Goal: Information Seeking & Learning: Learn about a topic

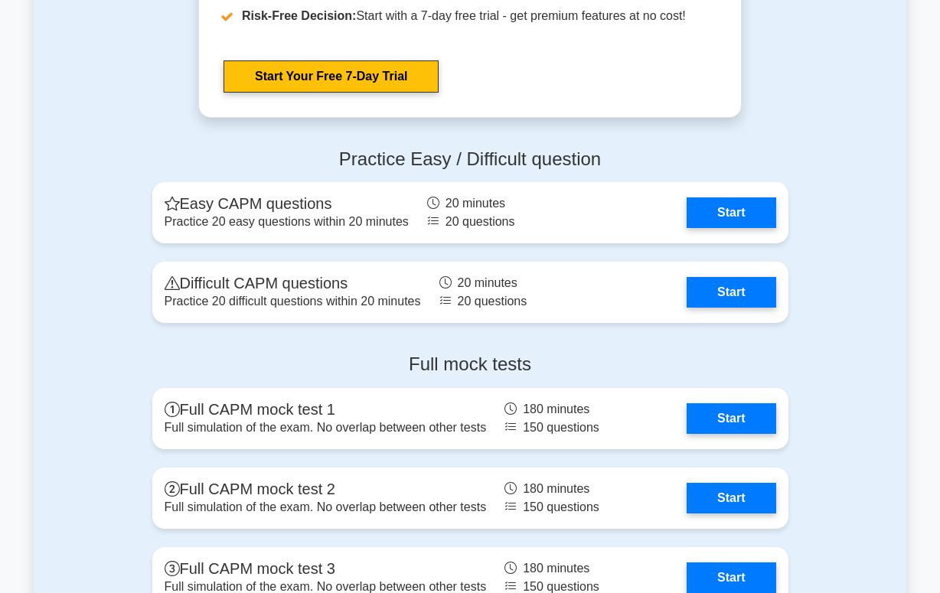
scroll to position [3825, 0]
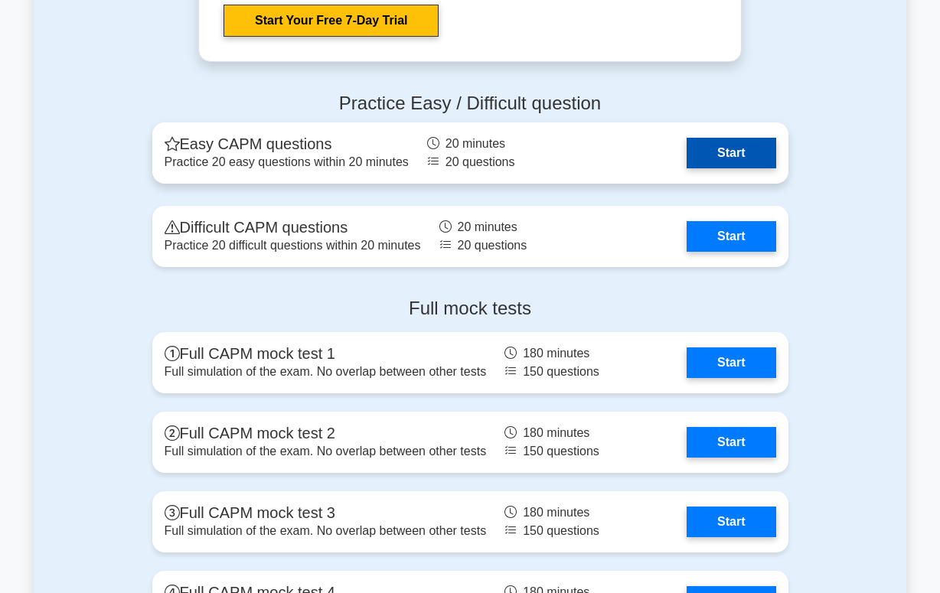
click at [740, 153] on link "Start" at bounding box center [730, 153] width 89 height 31
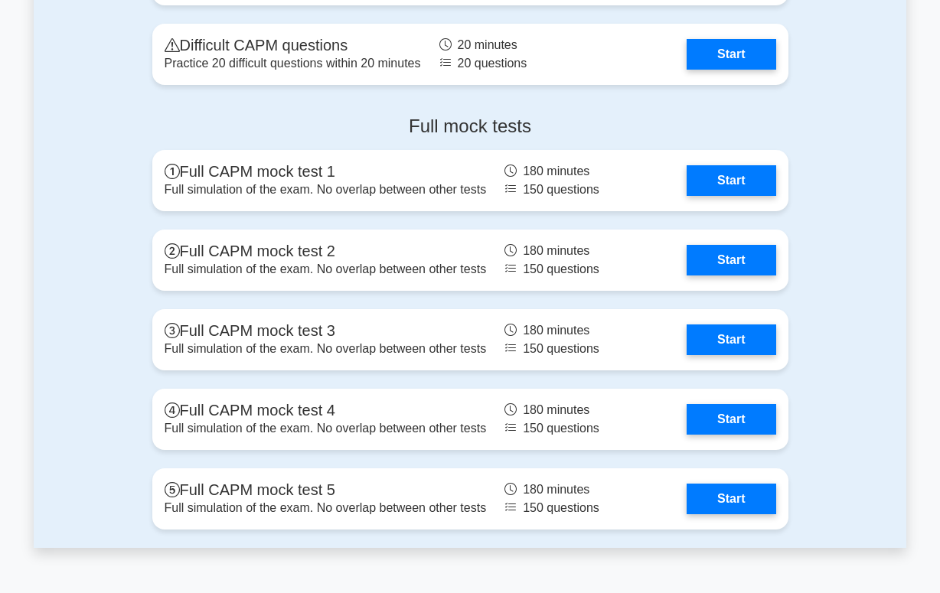
scroll to position [4055, 0]
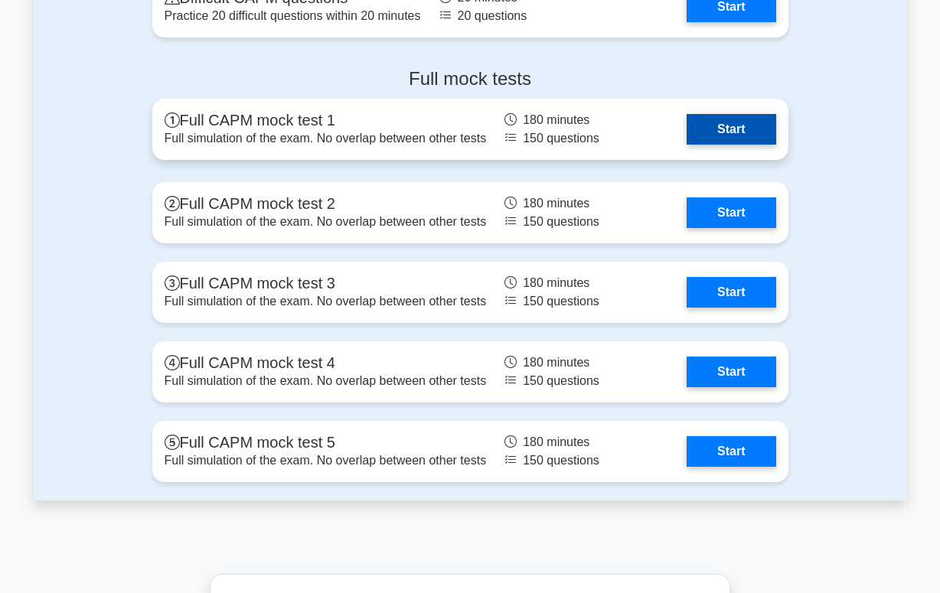
click at [738, 132] on link "Start" at bounding box center [730, 129] width 89 height 31
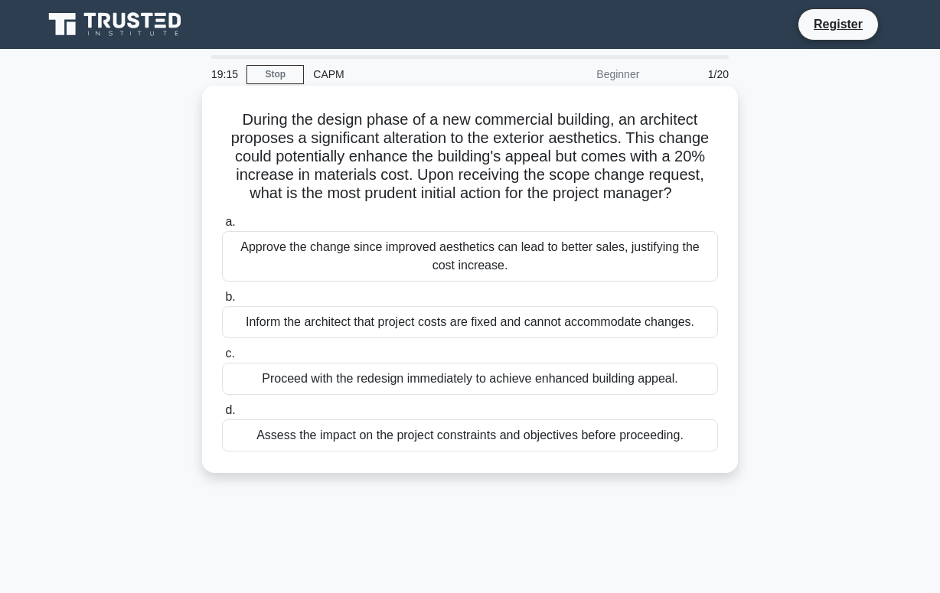
click at [248, 431] on div "Assess the impact on the project constraints and objectives before proceeding." at bounding box center [470, 435] width 496 height 32
click at [222, 415] on input "d. Assess the impact on the project constraints and objectives before proceedin…" at bounding box center [222, 410] width 0 height 10
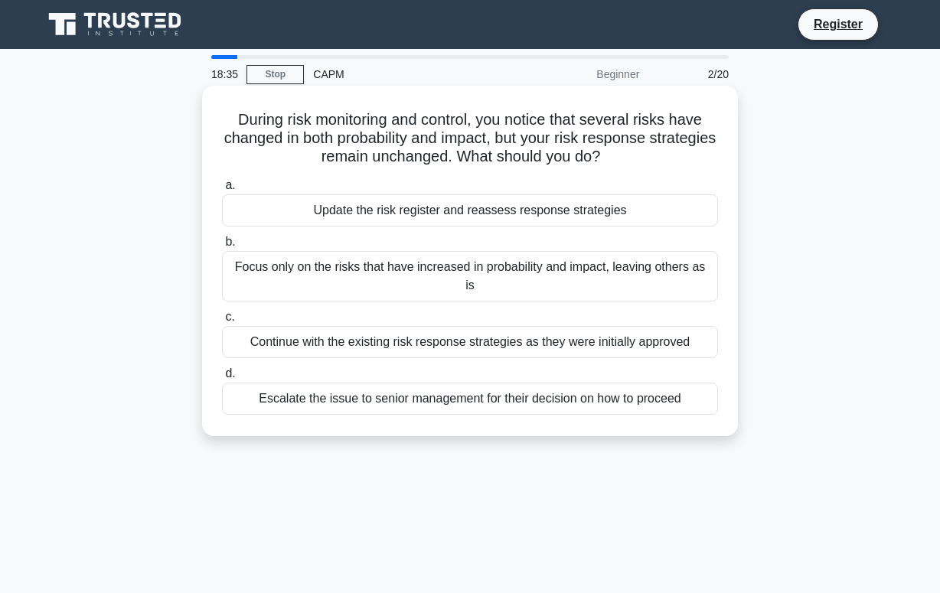
click at [265, 215] on div "Update the risk register and reassess response strategies" at bounding box center [470, 210] width 496 height 32
click at [222, 191] on input "a. Update the risk register and reassess response strategies" at bounding box center [222, 186] width 0 height 10
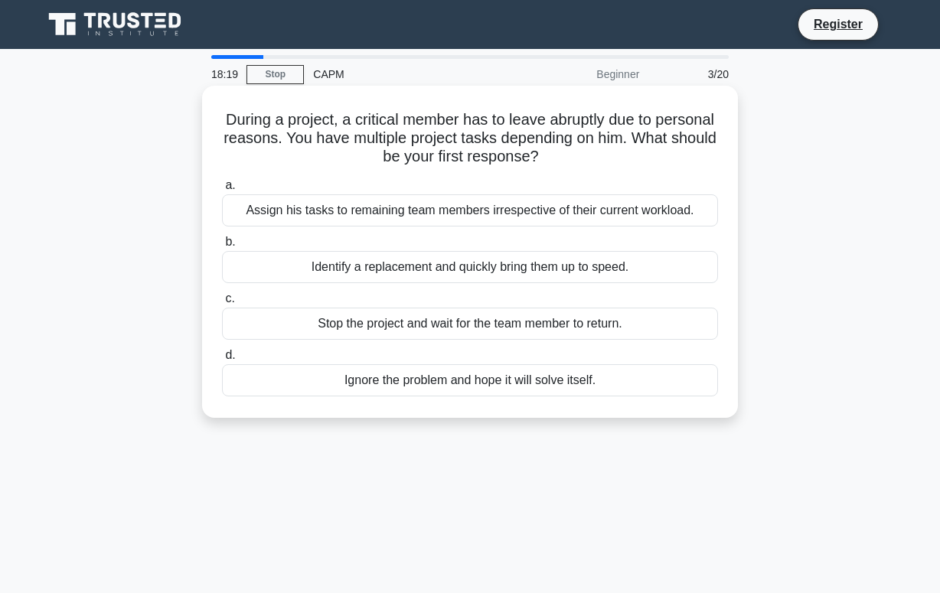
click at [434, 269] on div "Identify a replacement and quickly bring them up to speed." at bounding box center [470, 267] width 496 height 32
click at [222, 247] on input "b. Identify a replacement and quickly bring them up to speed." at bounding box center [222, 242] width 0 height 10
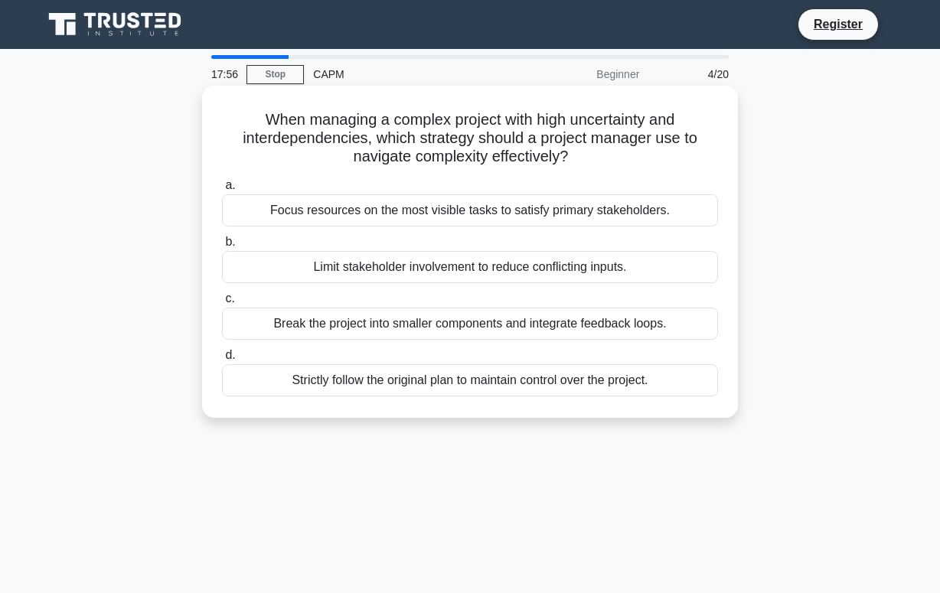
click at [414, 324] on div "Break the project into smaller components and integrate feedback loops." at bounding box center [470, 324] width 496 height 32
click at [222, 304] on input "c. Break the project into smaller components and integrate feedback loops." at bounding box center [222, 299] width 0 height 10
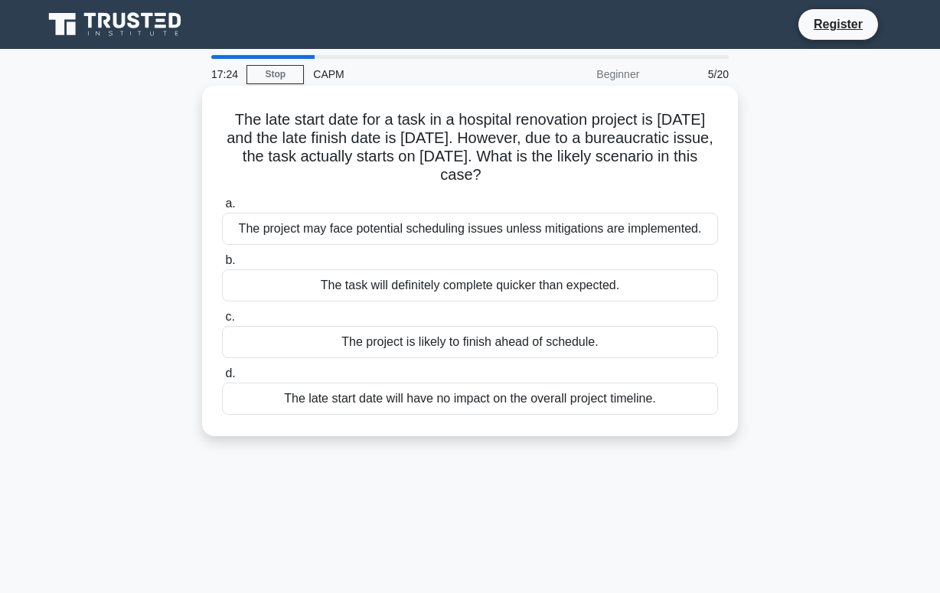
click at [352, 222] on div "The project may face potential scheduling issues unless mitigations are impleme…" at bounding box center [470, 229] width 496 height 32
click at [222, 209] on input "a. The project may face potential scheduling issues unless mitigations are impl…" at bounding box center [222, 204] width 0 height 10
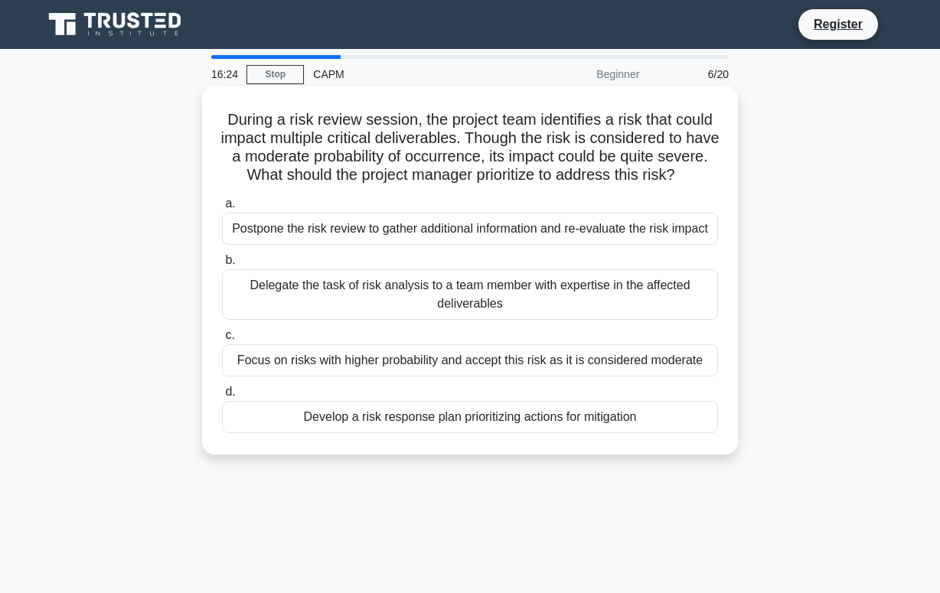
click at [445, 433] on div "Develop a risk response plan prioritizing actions for mitigation" at bounding box center [470, 417] width 496 height 32
click at [222, 397] on input "d. Develop a risk response plan prioritizing actions for mitigation" at bounding box center [222, 392] width 0 height 10
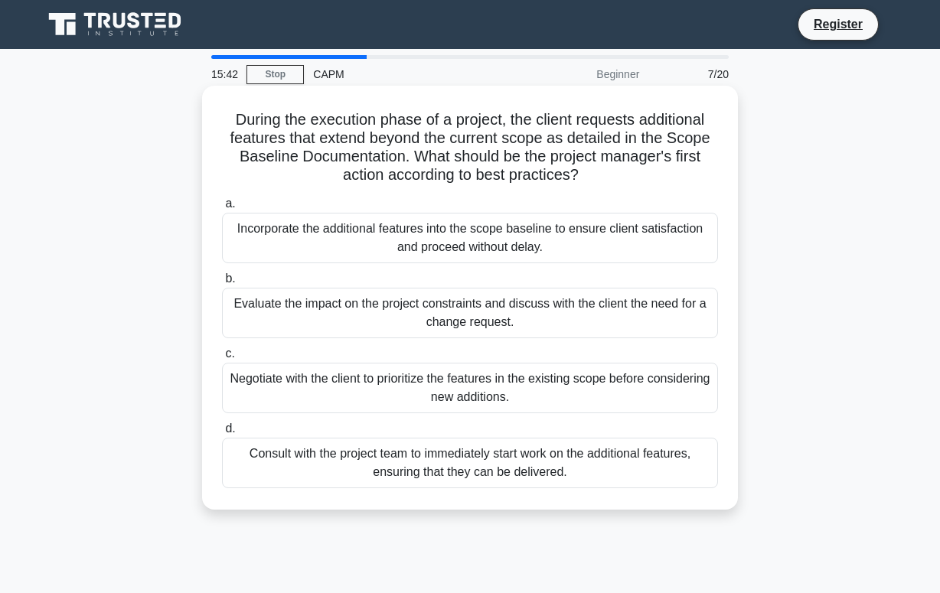
click at [476, 313] on div "Evaluate the impact on the project constraints and discuss with the client the …" at bounding box center [470, 313] width 496 height 50
click at [222, 284] on input "b. Evaluate the impact on the project constraints and discuss with the client t…" at bounding box center [222, 279] width 0 height 10
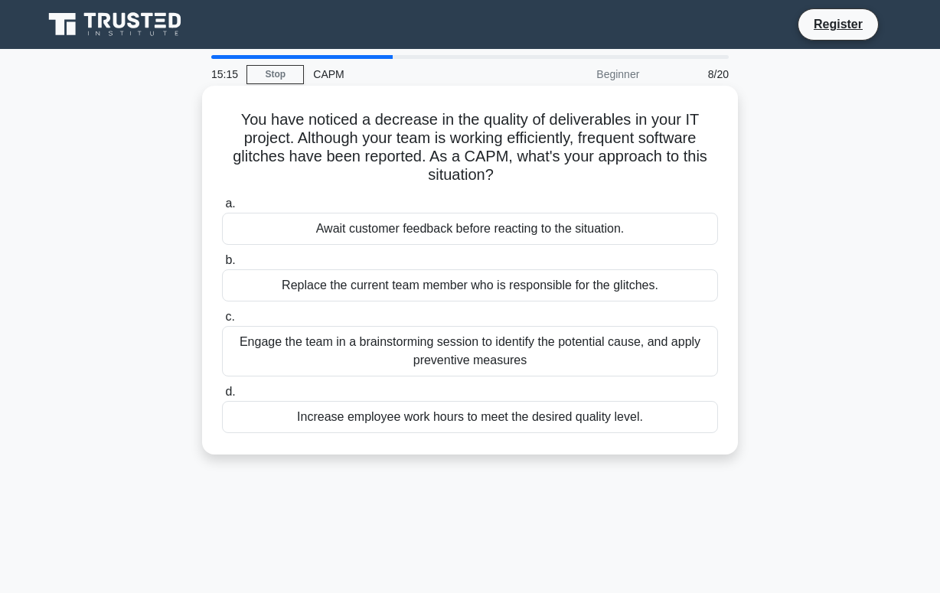
click at [422, 354] on div "Engage the team in a brainstorming session to identify the potential cause, and…" at bounding box center [470, 351] width 496 height 50
click at [222, 322] on input "c. Engage the team in a brainstorming session to identify the potential cause, …" at bounding box center [222, 317] width 0 height 10
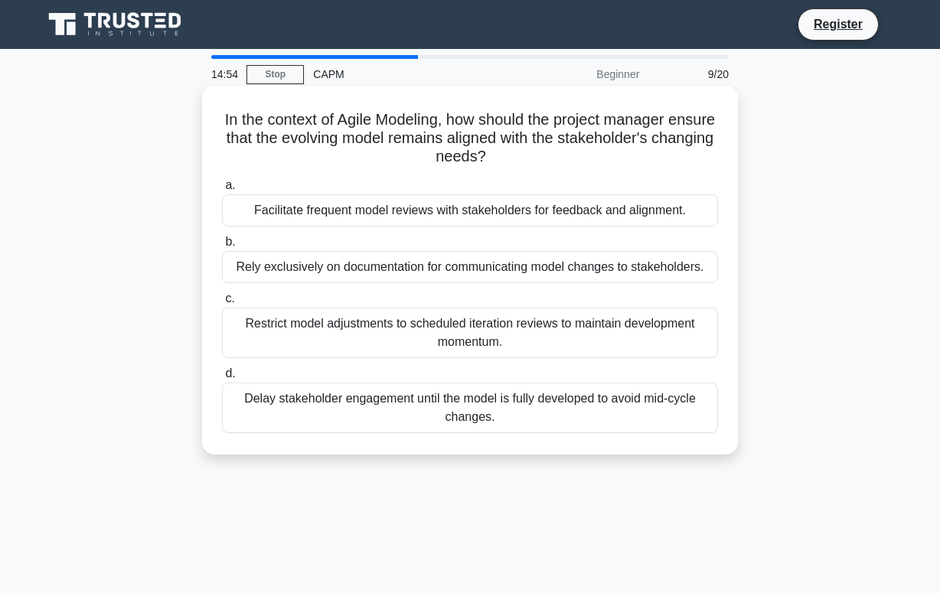
click at [452, 209] on div "Facilitate frequent model reviews with stakeholders for feedback and alignment." at bounding box center [470, 210] width 496 height 32
click at [222, 191] on input "a. Facilitate frequent model reviews with stakeholders for feedback and alignme…" at bounding box center [222, 186] width 0 height 10
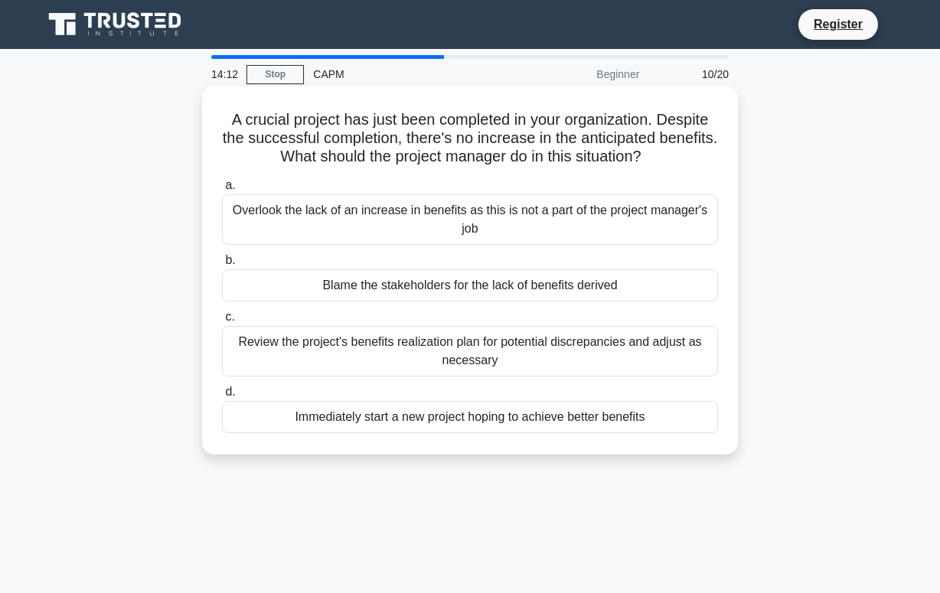
click at [362, 347] on div "Review the project's benefits realization plan for potential discrepancies and …" at bounding box center [470, 351] width 496 height 50
click at [222, 322] on input "c. Review the project's benefits realization plan for potential discrepancies a…" at bounding box center [222, 317] width 0 height 10
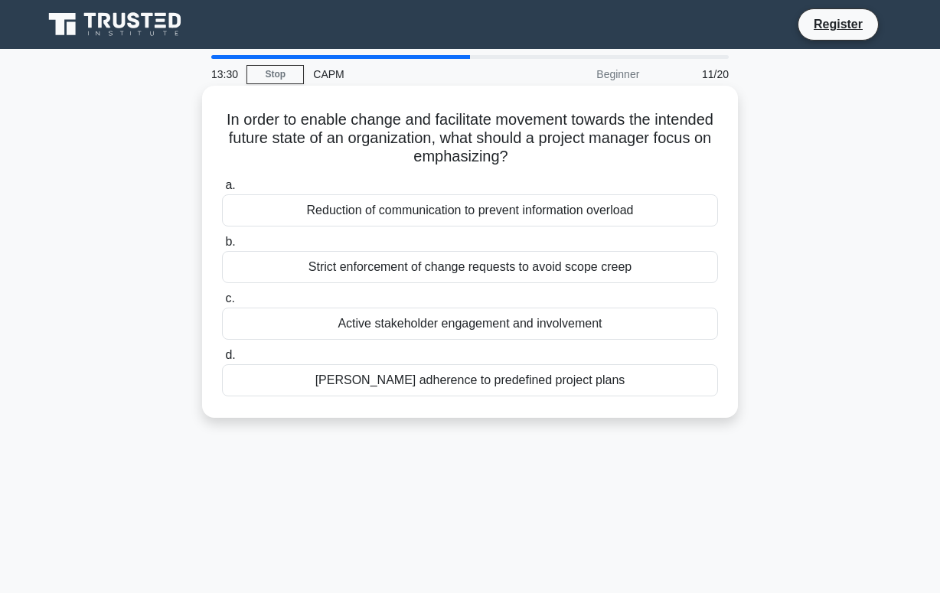
click at [393, 323] on div "Active stakeholder engagement and involvement" at bounding box center [470, 324] width 496 height 32
click at [222, 304] on input "c. Active stakeholder engagement and involvement" at bounding box center [222, 299] width 0 height 10
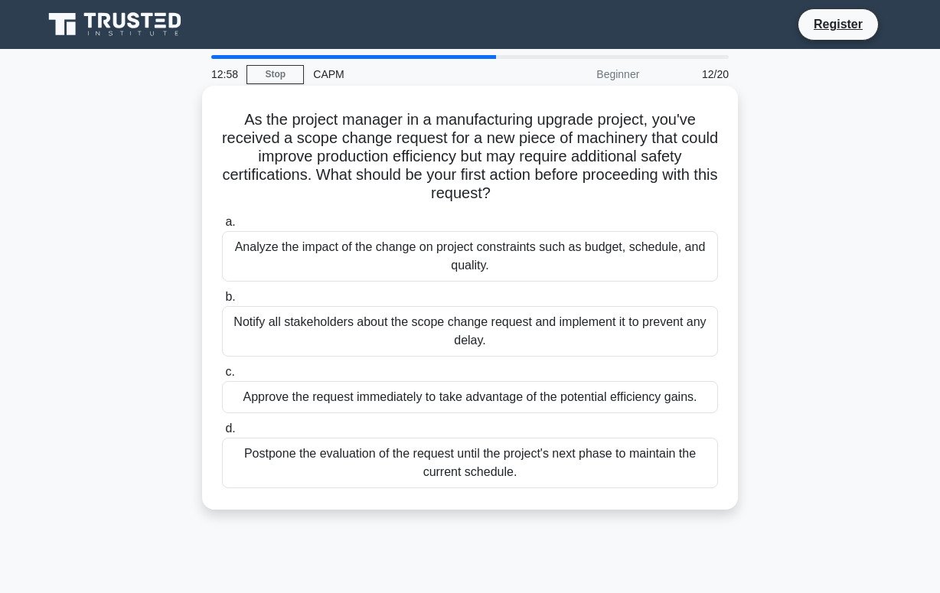
click at [351, 252] on div "Analyze the impact of the change on project constraints such as budget, schedul…" at bounding box center [470, 256] width 496 height 50
click at [222, 227] on input "a. Analyze the impact of the change on project constraints such as budget, sche…" at bounding box center [222, 222] width 0 height 10
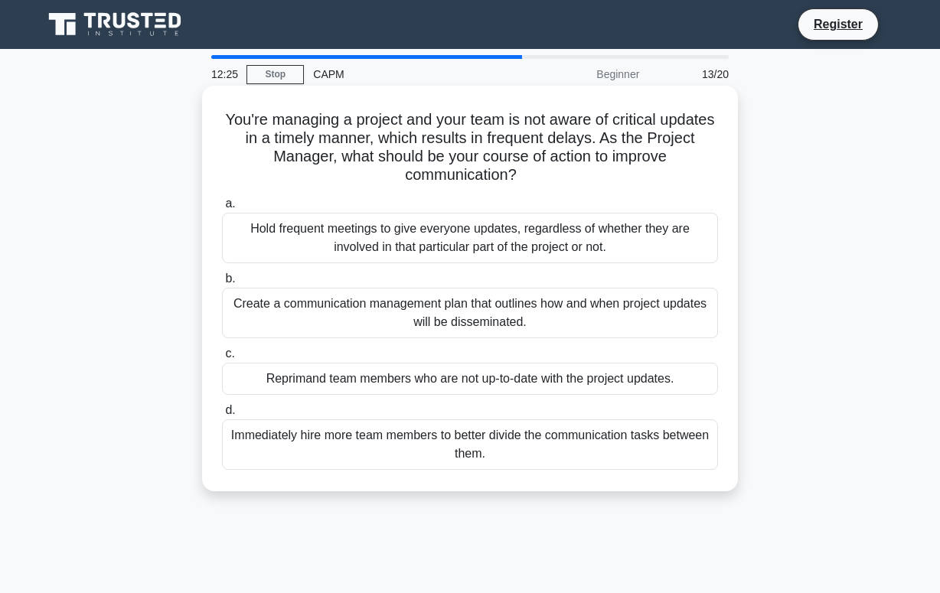
click at [370, 312] on div "Create a communication management plan that outlines how and when project updat…" at bounding box center [470, 313] width 496 height 50
click at [222, 284] on input "b. Create a communication management plan that outlines how and when project up…" at bounding box center [222, 279] width 0 height 10
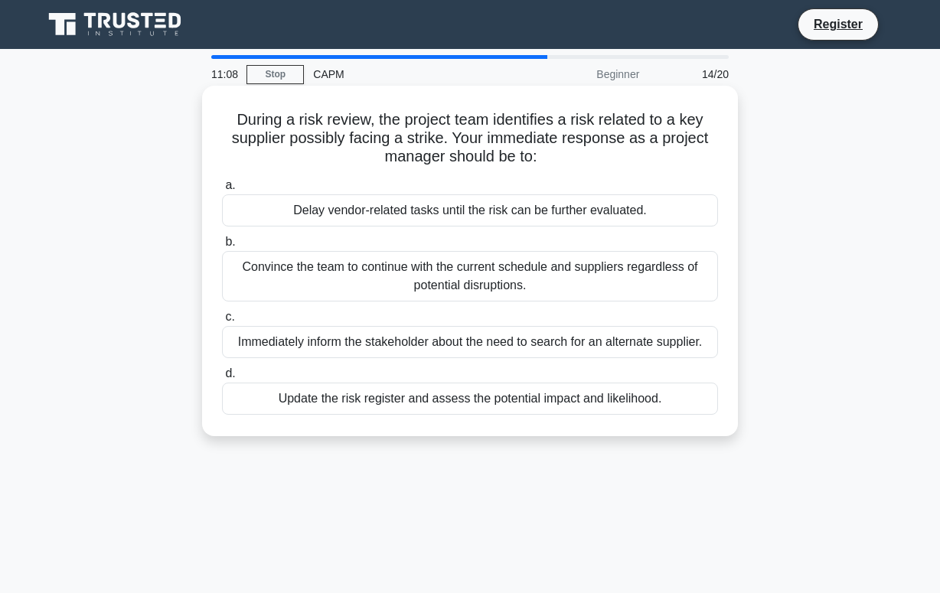
click at [477, 402] on div "Update the risk register and assess the potential impact and likelihood." at bounding box center [470, 399] width 496 height 32
click at [222, 379] on input "d. Update the risk register and assess the potential impact and likelihood." at bounding box center [222, 374] width 0 height 10
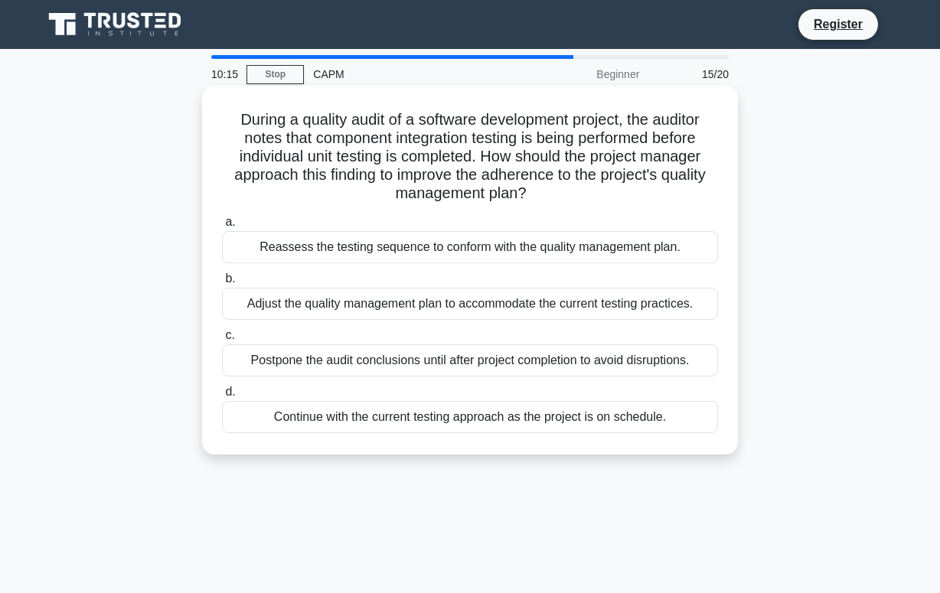
click at [397, 250] on div "Reassess the testing sequence to conform with the quality management plan." at bounding box center [470, 247] width 496 height 32
click at [222, 227] on input "a. Reassess the testing sequence to conform with the quality management plan." at bounding box center [222, 222] width 0 height 10
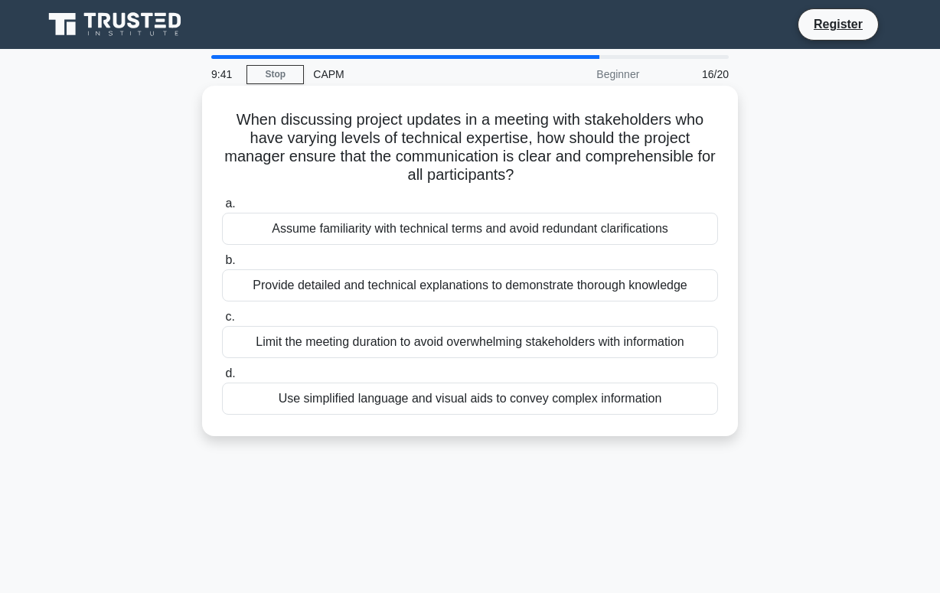
click at [457, 402] on div "Use simplified language and visual aids to convey complex information" at bounding box center [470, 399] width 496 height 32
click at [222, 379] on input "d. Use simplified language and visual aids to convey complex information" at bounding box center [222, 374] width 0 height 10
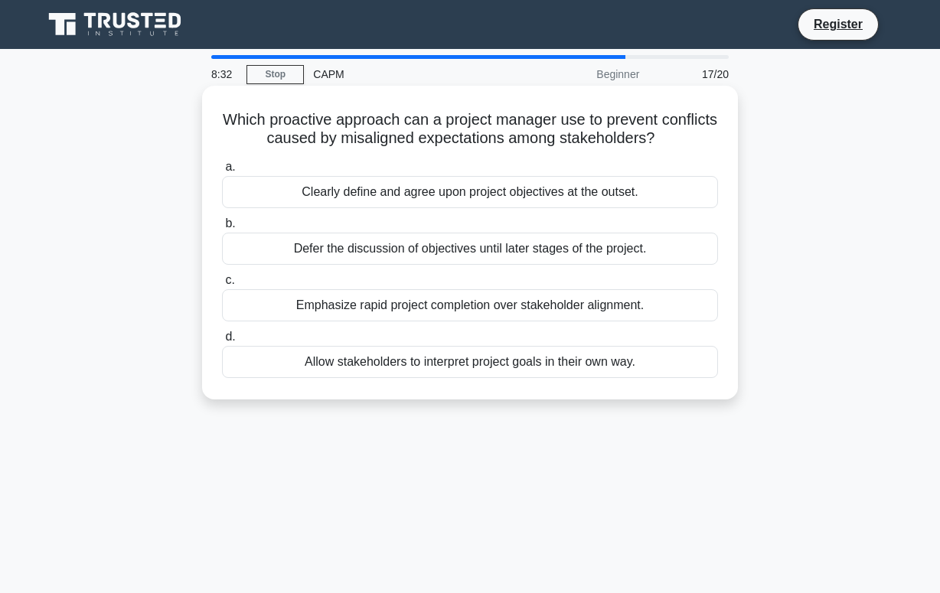
click at [429, 191] on div "Clearly define and agree upon project objectives at the outset." at bounding box center [470, 192] width 496 height 32
click at [222, 172] on input "a. Clearly define and agree upon project objectives at the outset." at bounding box center [222, 167] width 0 height 10
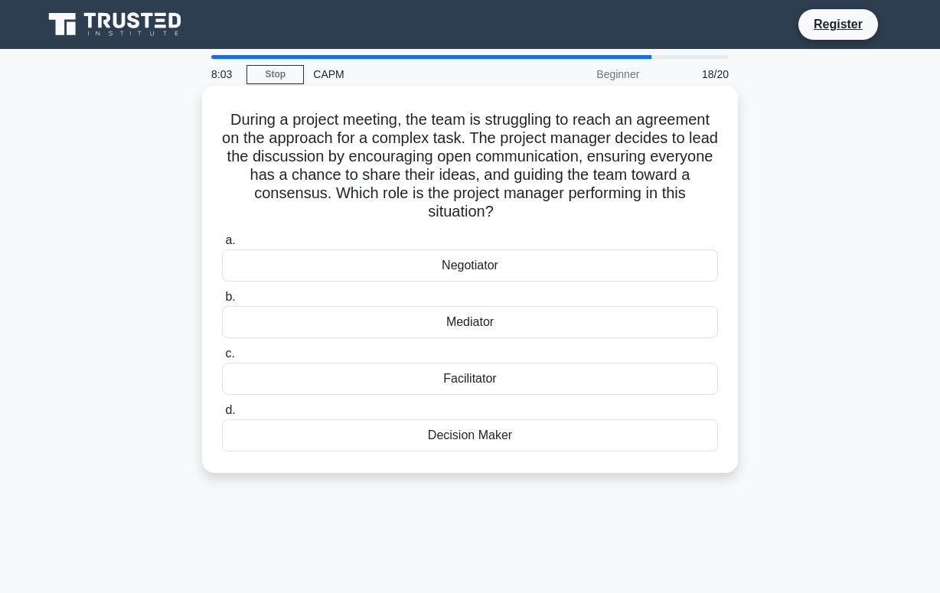
click at [470, 322] on div "Mediator" at bounding box center [470, 322] width 496 height 32
click at [222, 302] on input "b. Mediator" at bounding box center [222, 297] width 0 height 10
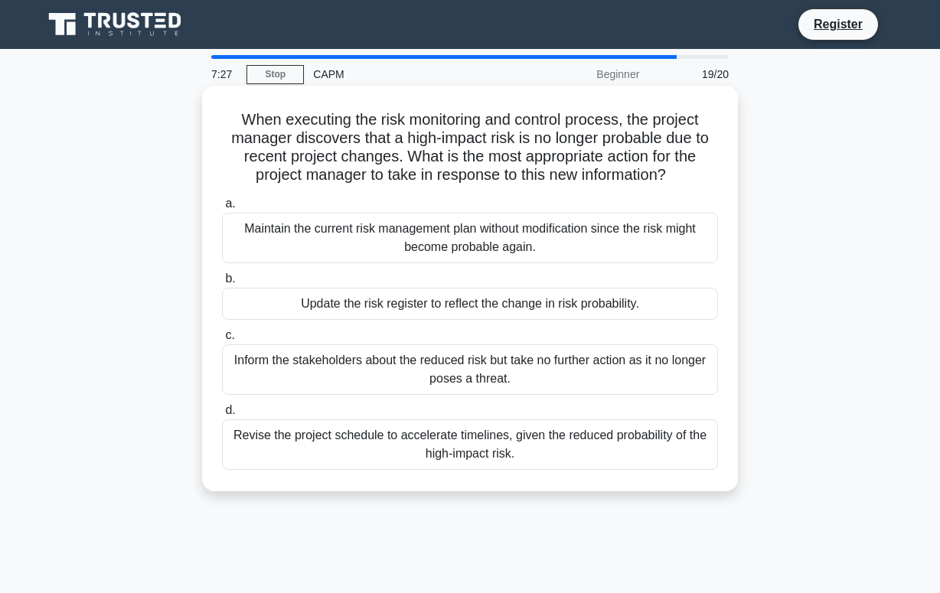
click at [428, 309] on div "Update the risk register to reflect the change in risk probability." at bounding box center [470, 304] width 496 height 32
click at [222, 284] on input "b. Update the risk register to reflect the change in risk probability." at bounding box center [222, 279] width 0 height 10
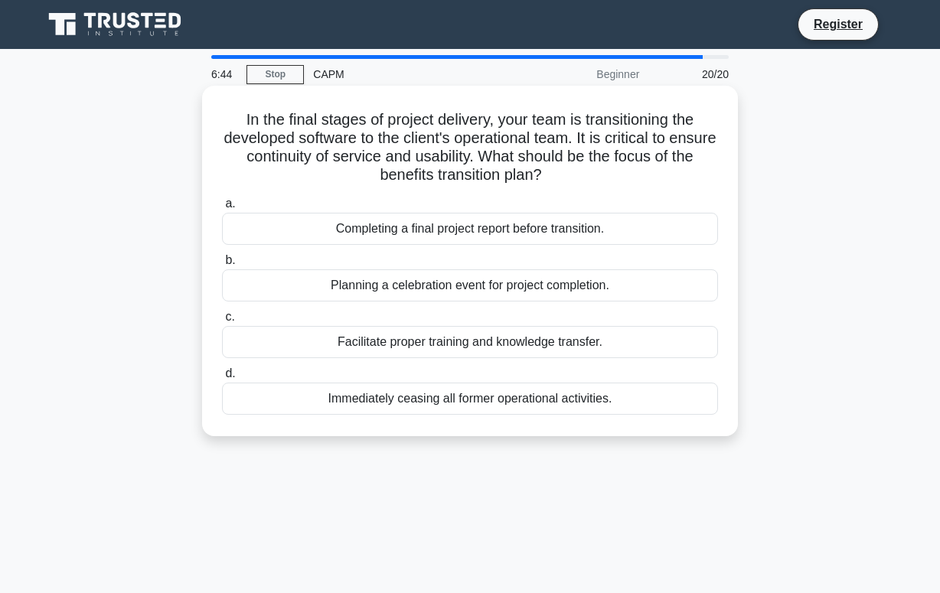
click at [466, 339] on div "Facilitate proper training and knowledge transfer." at bounding box center [470, 342] width 496 height 32
click at [222, 322] on input "c. Facilitate proper training and knowledge transfer." at bounding box center [222, 317] width 0 height 10
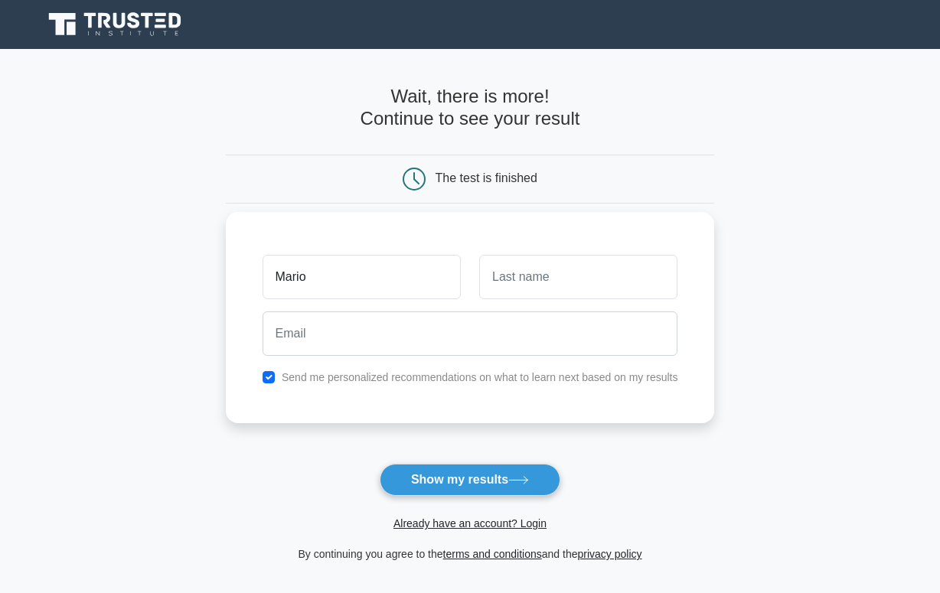
type input "Mario"
click at [549, 278] on input "text" at bounding box center [578, 277] width 198 height 44
type input "Cordova"
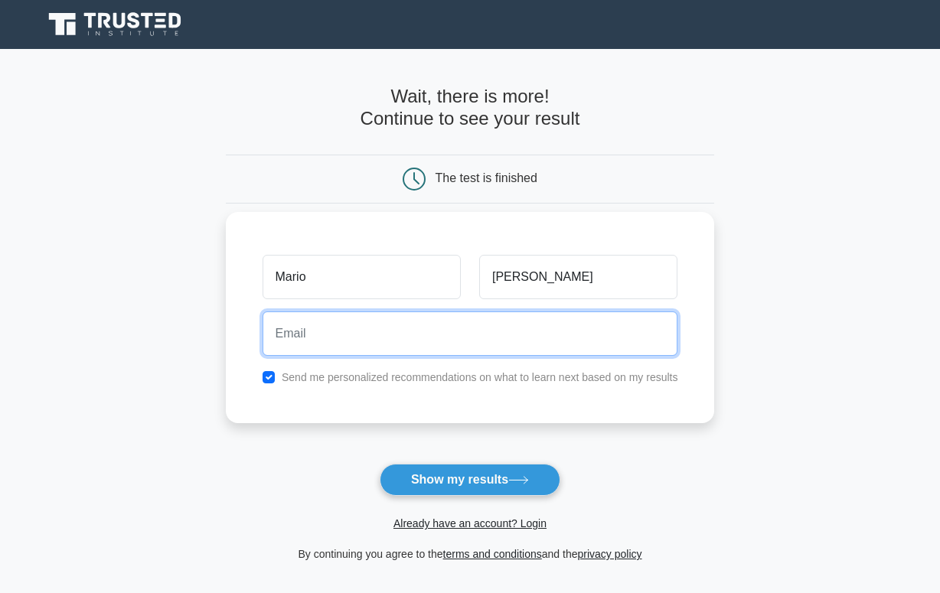
click at [329, 334] on input "email" at bounding box center [469, 333] width 415 height 44
type input "drcordova@gmail.com"
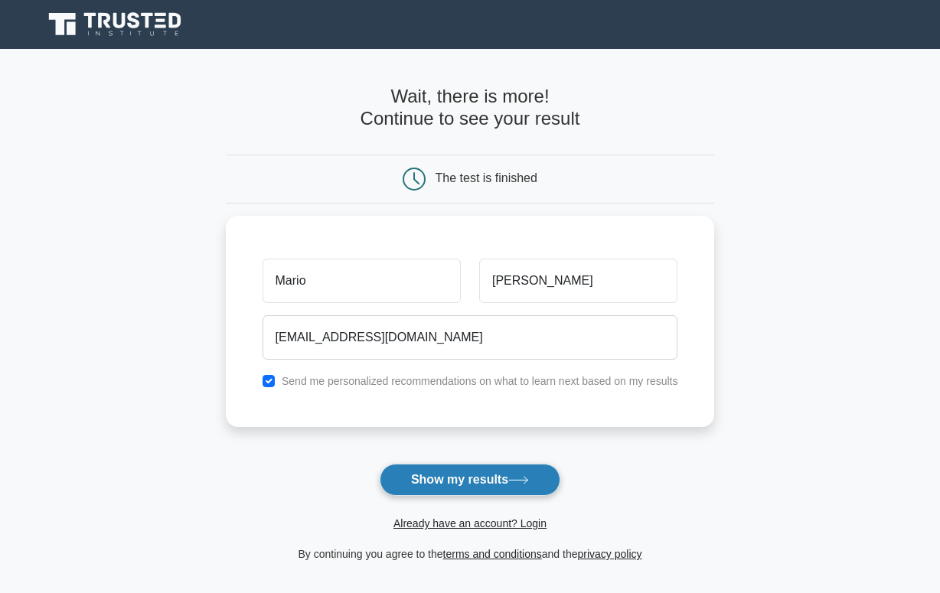
click at [456, 476] on button "Show my results" at bounding box center [469, 480] width 181 height 32
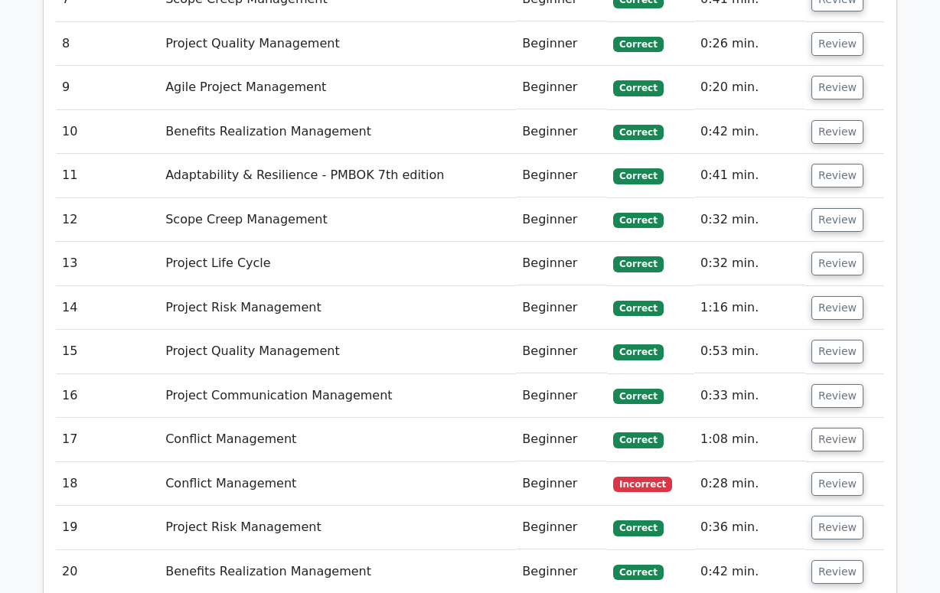
scroll to position [2907, 0]
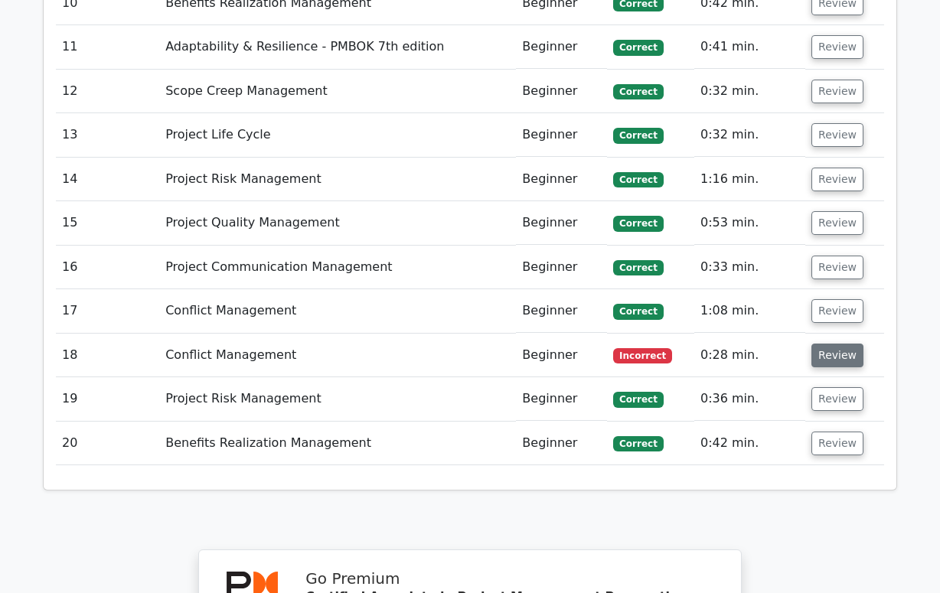
click at [835, 344] on button "Review" at bounding box center [837, 356] width 52 height 24
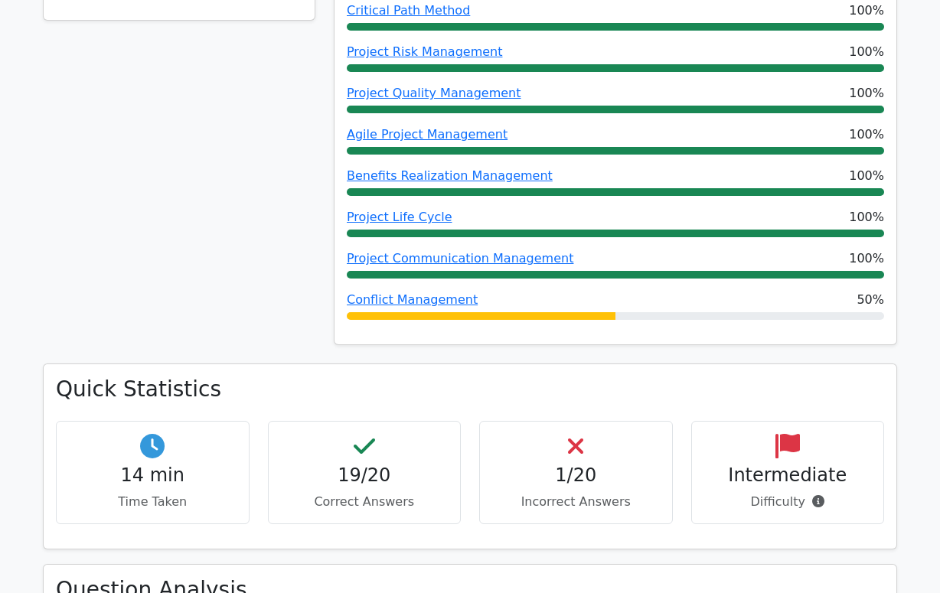
scroll to position [612, 0]
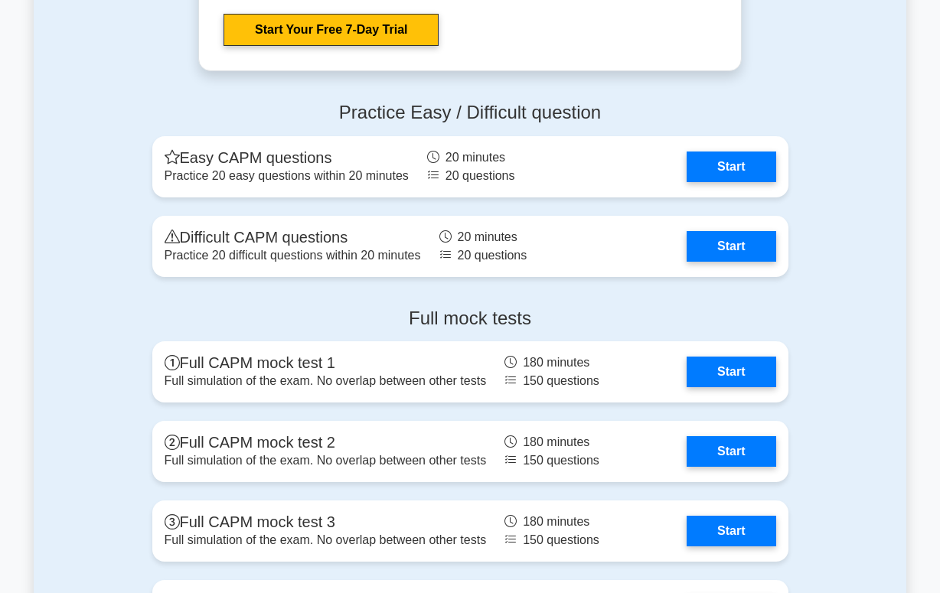
scroll to position [4437, 0]
